Goal: Contribute content: Add original content to the website for others to see

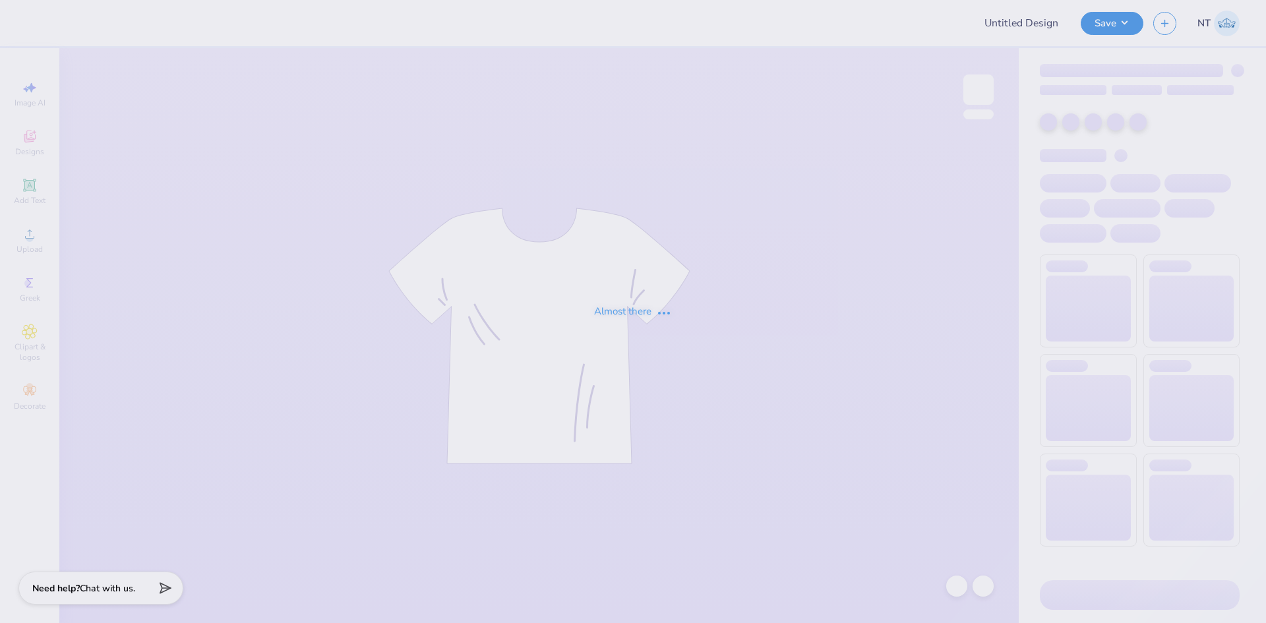
type input "SON [PERSON_NAME]"
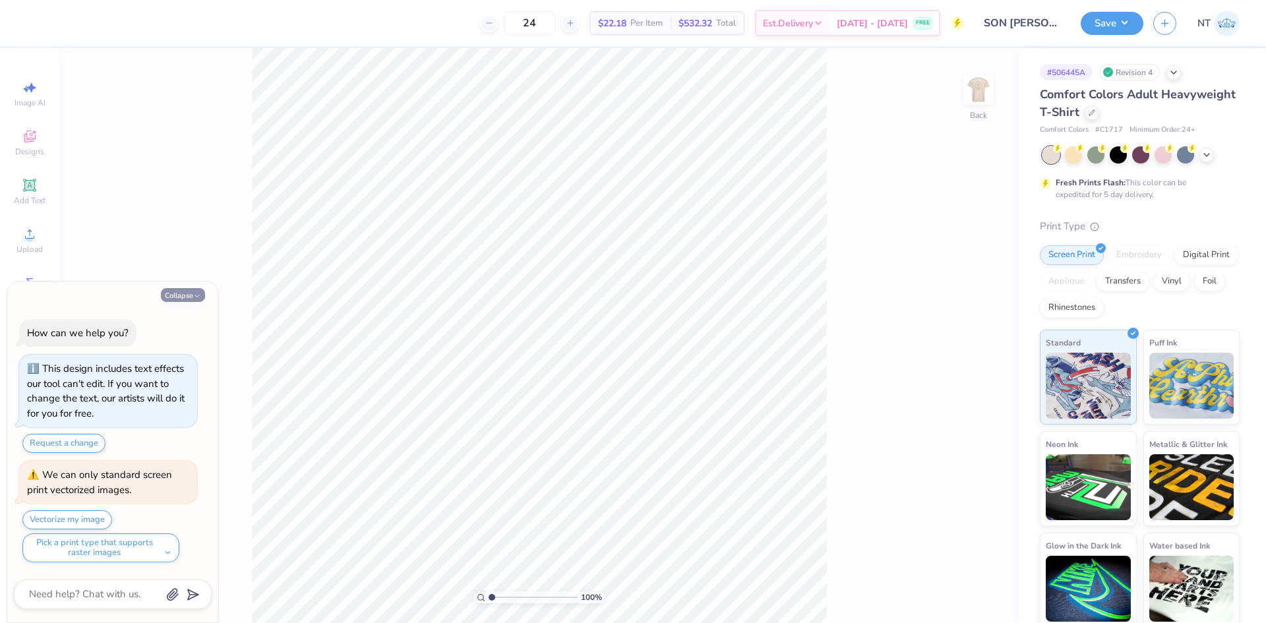
click at [199, 298] on icon "button" at bounding box center [197, 296] width 8 height 8
type textarea "x"
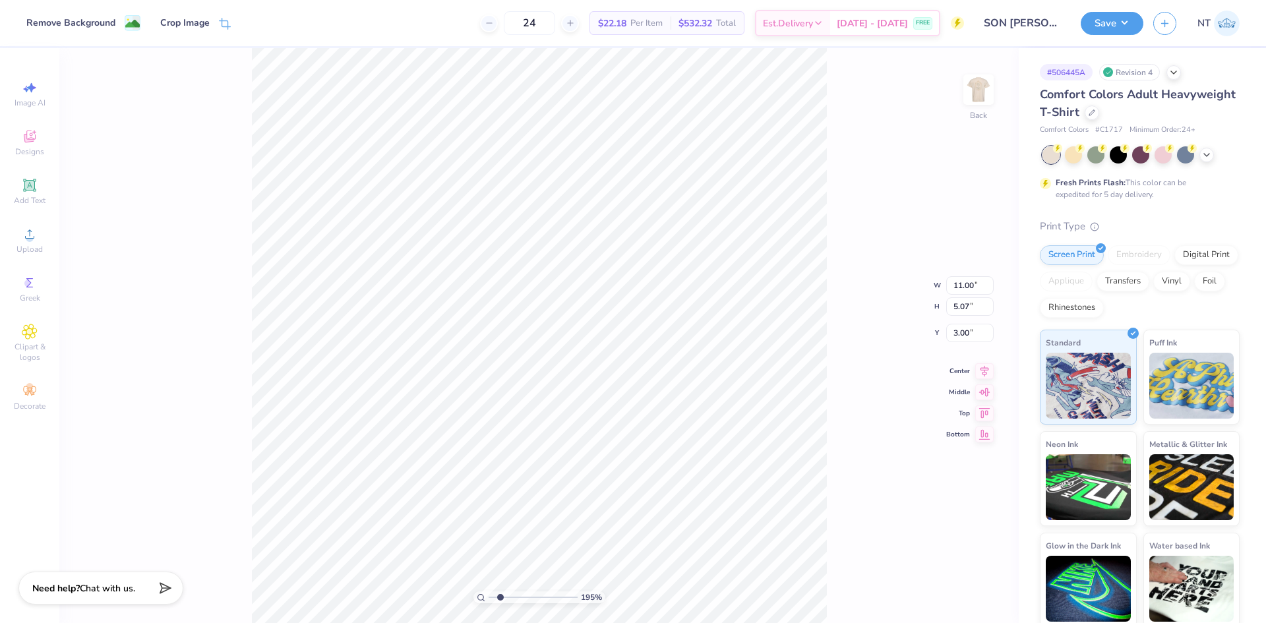
type input "1.94838374793402"
type input "4.59"
click at [979, 84] on img at bounding box center [978, 89] width 53 height 53
type input "1"
click at [979, 88] on img at bounding box center [978, 89] width 53 height 53
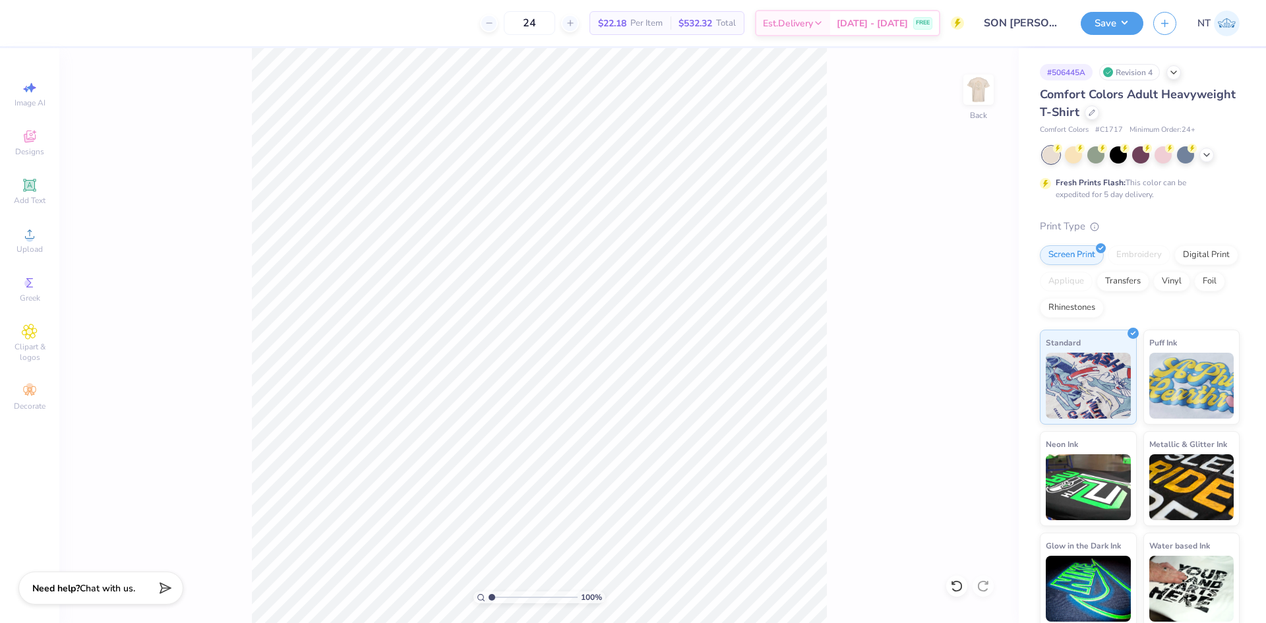
click at [985, 107] on div "Back" at bounding box center [978, 98] width 30 height 47
click at [971, 96] on img at bounding box center [978, 89] width 53 height 53
click at [38, 237] on div "Upload" at bounding box center [30, 240] width 46 height 39
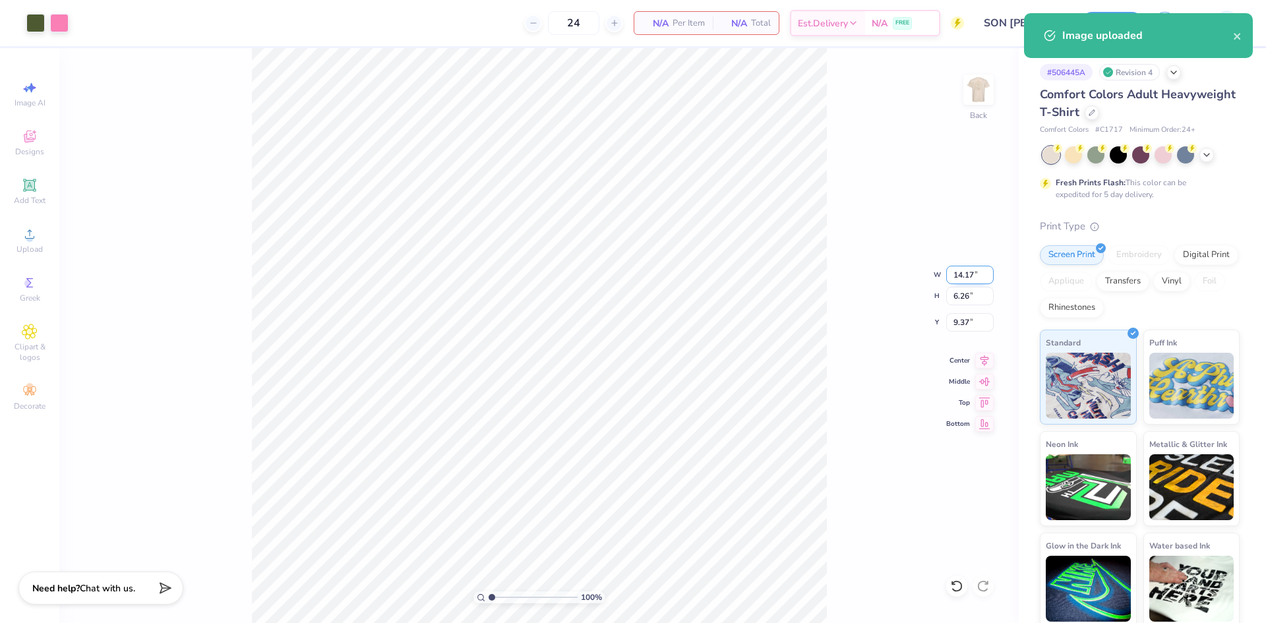
click at [953, 271] on input "14.17" at bounding box center [969, 275] width 47 height 18
type input "12.00"
type input "5.30"
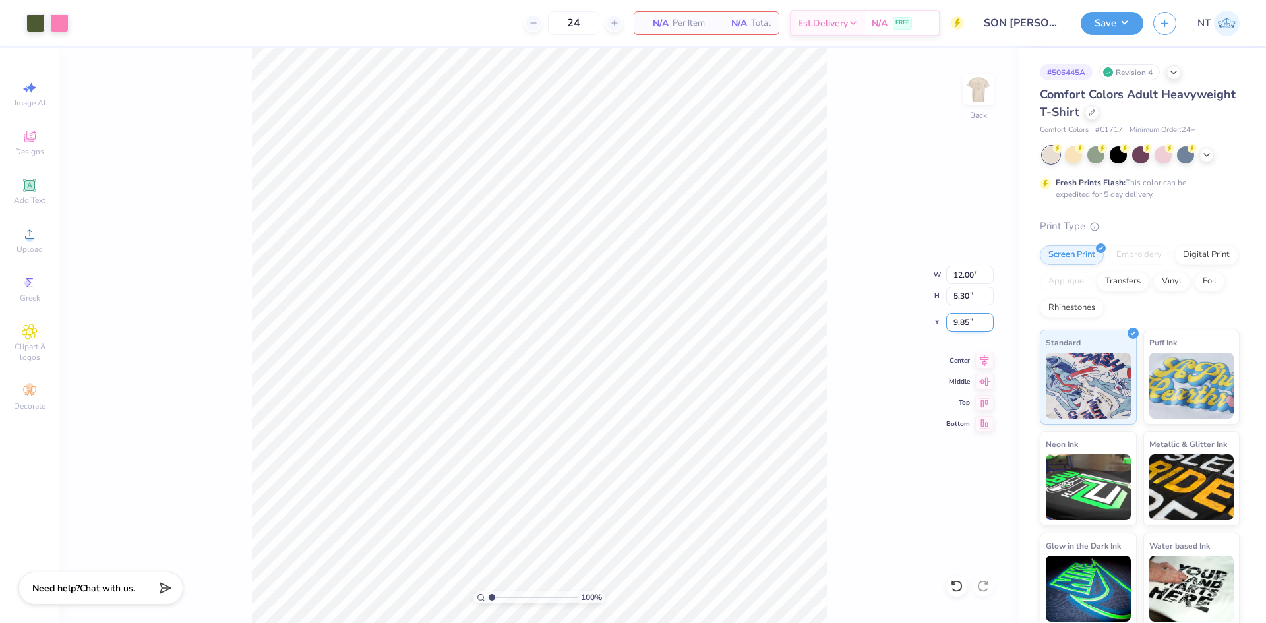
click at [967, 324] on input "9.85" at bounding box center [969, 322] width 47 height 18
type input "3.00"
click at [963, 279] on input "12.00" at bounding box center [969, 275] width 47 height 18
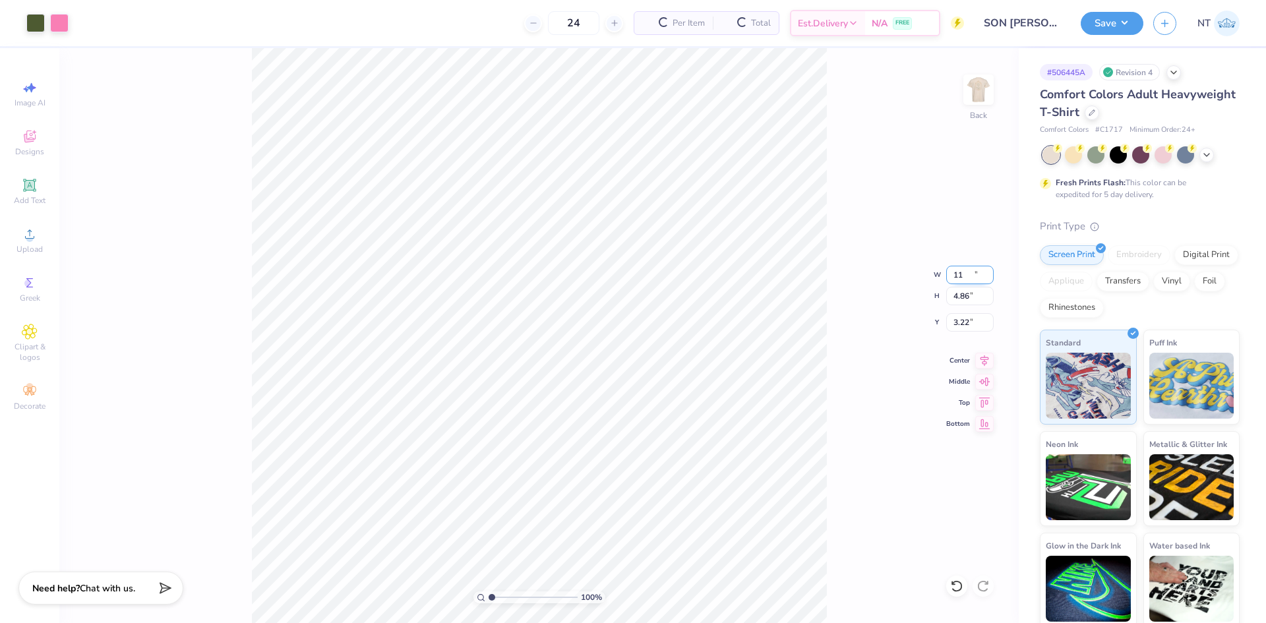
type input "11.00"
type input "4.86"
click at [954, 330] on input "3.22" at bounding box center [969, 322] width 47 height 18
type input "3.00"
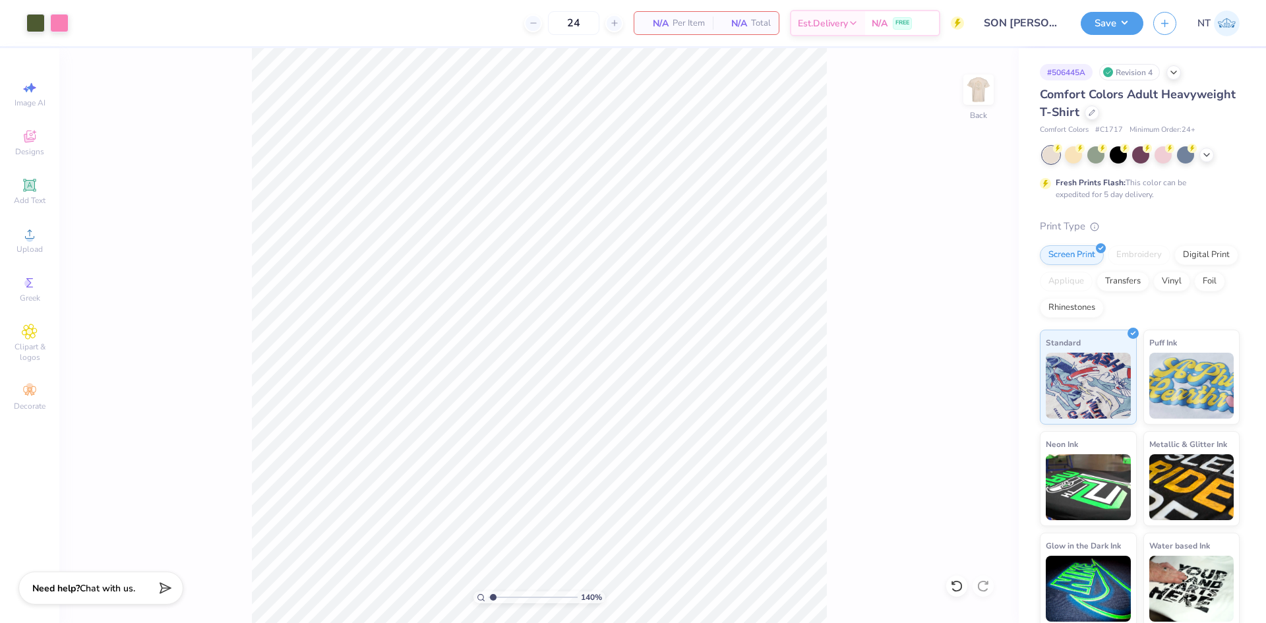
type input "1"
click at [971, 92] on img at bounding box center [978, 89] width 53 height 53
click at [969, 96] on img at bounding box center [978, 89] width 53 height 53
click at [1134, 17] on button "Save" at bounding box center [1112, 21] width 63 height 23
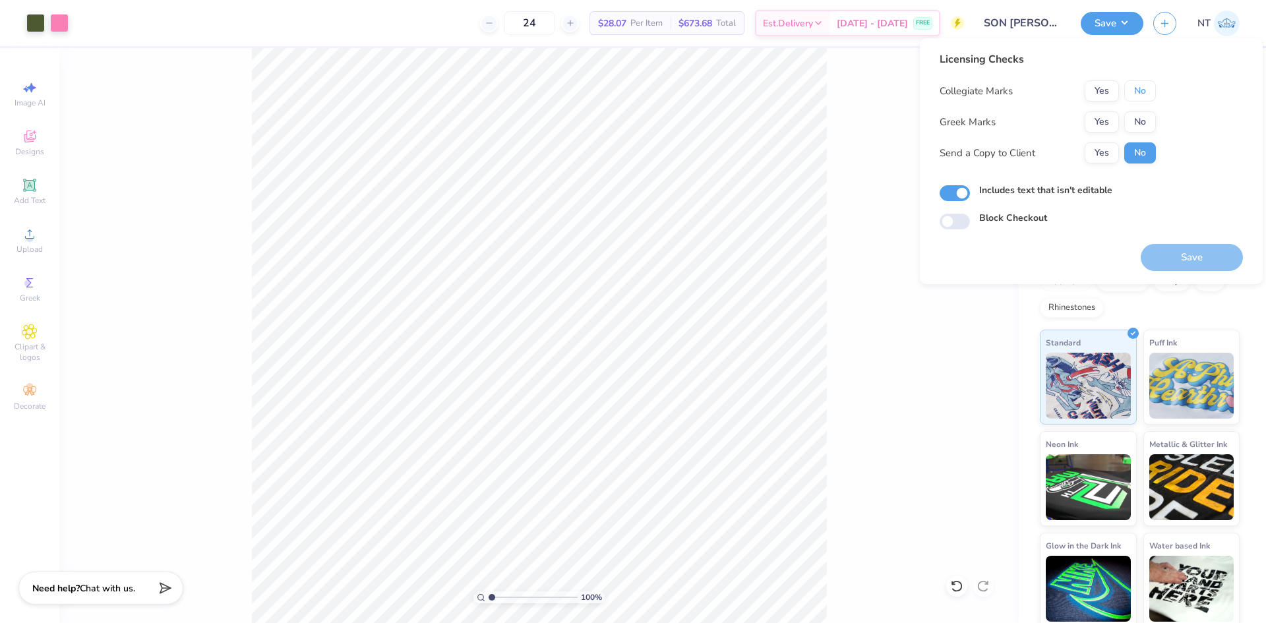
click at [1147, 88] on button "No" at bounding box center [1140, 90] width 32 height 21
click at [1142, 116] on button "No" at bounding box center [1140, 121] width 32 height 21
click at [1178, 262] on button "Save" at bounding box center [1192, 257] width 102 height 27
click at [1126, 20] on button "Save" at bounding box center [1112, 21] width 63 height 23
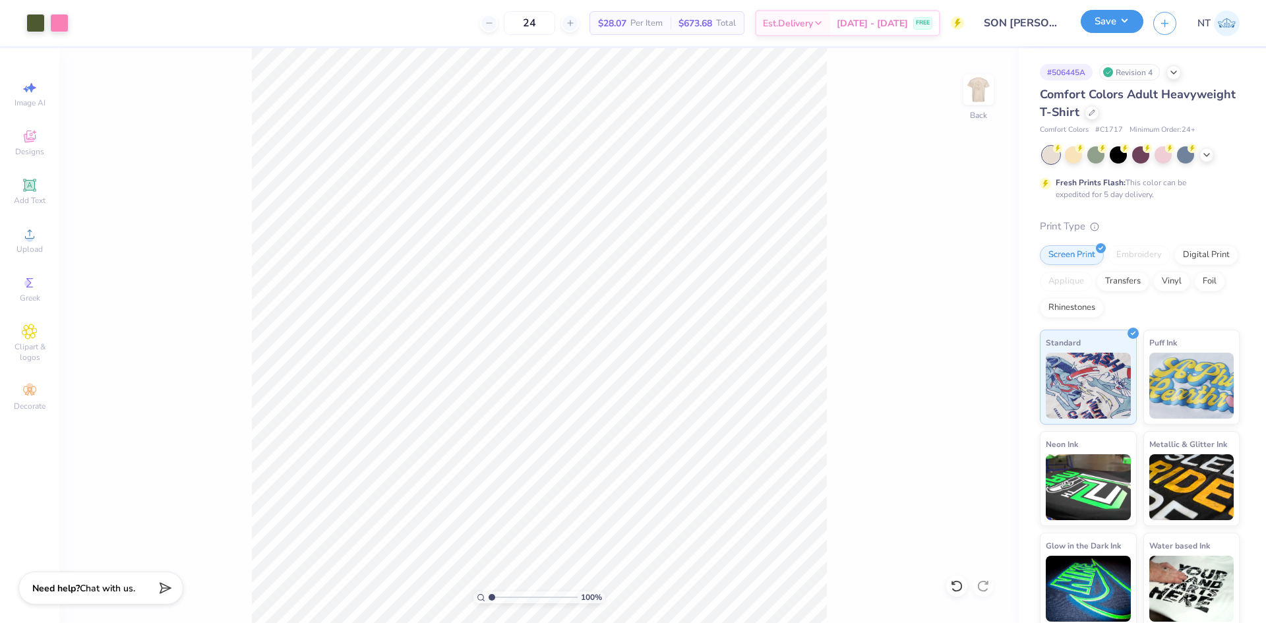
click at [1126, 20] on button "Save" at bounding box center [1112, 21] width 63 height 23
